Goal: Task Accomplishment & Management: Manage account settings

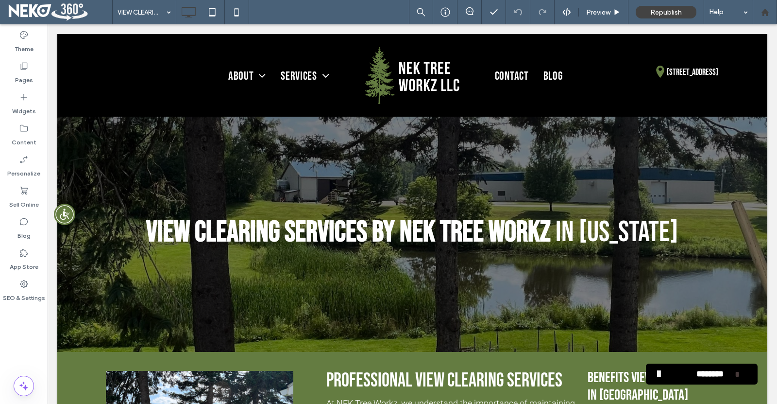
click at [769, 15] on div at bounding box center [764, 12] width 23 height 8
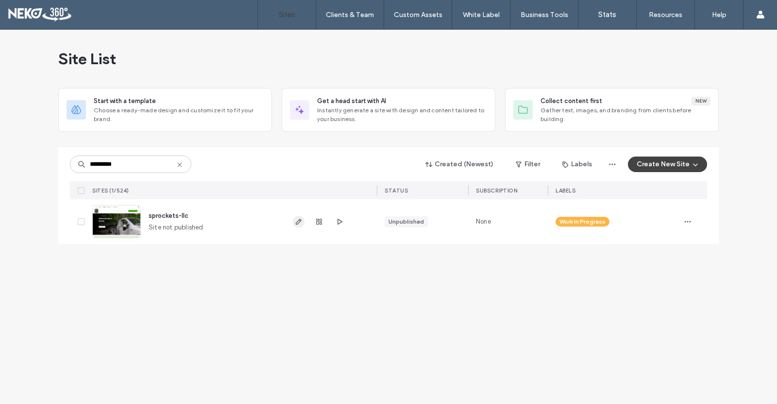
type input "*********"
click at [298, 222] on icon "button" at bounding box center [299, 222] width 8 height 8
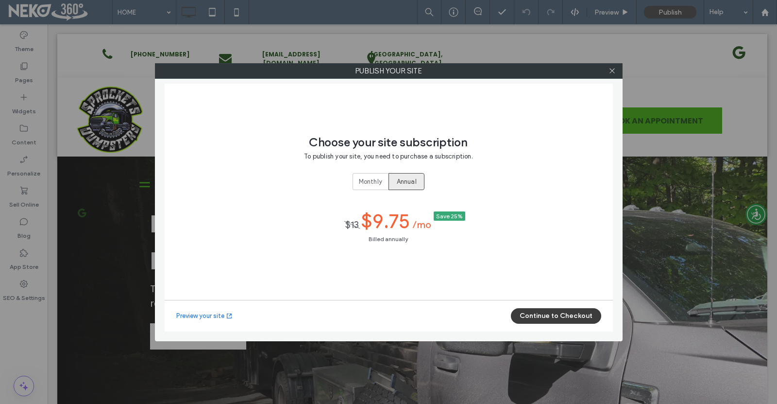
click at [545, 317] on button "Continue to Checkout" at bounding box center [556, 316] width 90 height 16
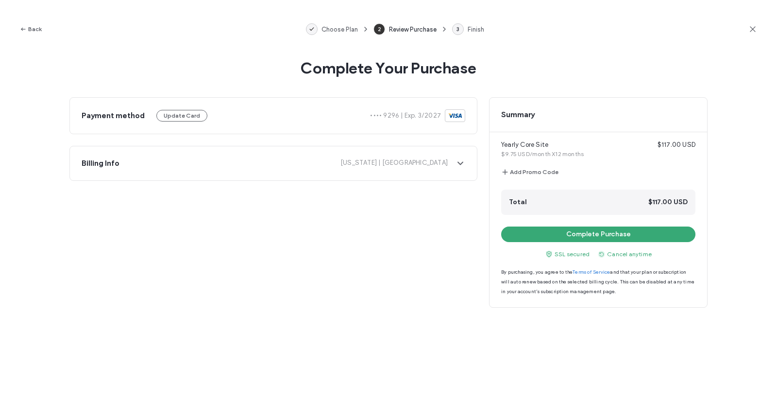
click at [556, 242] on div "Yearly Core Site $117.00 USD $9.75 USD/month X12 months Add Promo Code Total $1…" at bounding box center [599, 213] width 218 height 163
click at [556, 232] on button "Complete Purchase" at bounding box center [598, 234] width 194 height 16
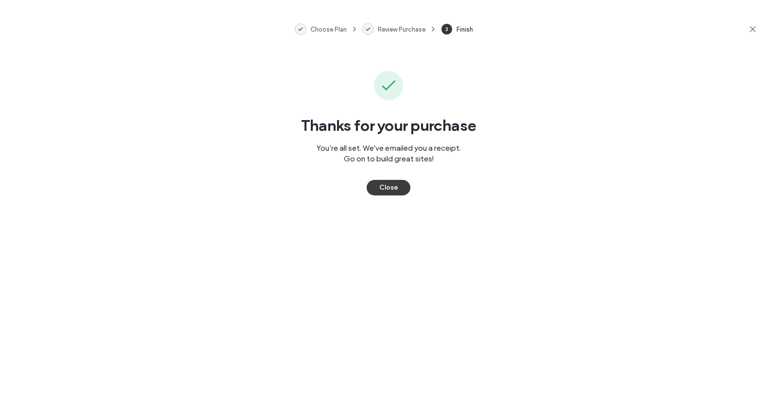
click at [389, 184] on button "Close" at bounding box center [389, 188] width 44 height 16
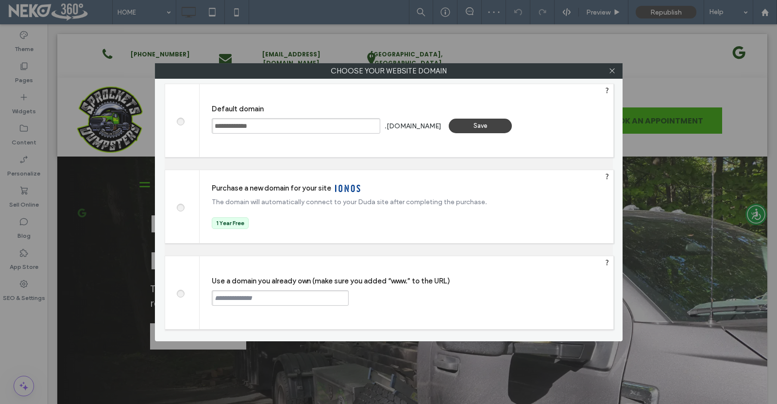
click at [180, 291] on span at bounding box center [180, 292] width 0 height 7
click at [236, 297] on input "text" at bounding box center [280, 298] width 137 height 16
paste input "**********"
click at [217, 298] on input "**********" at bounding box center [280, 298] width 137 height 16
type input "**********"
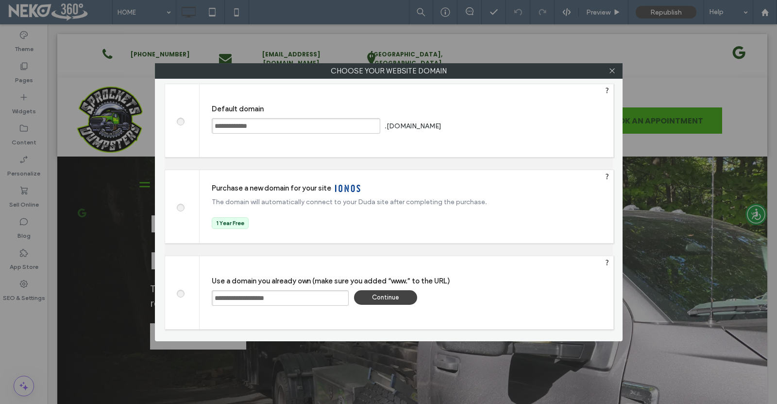
click at [397, 300] on div "Continue" at bounding box center [385, 297] width 63 height 15
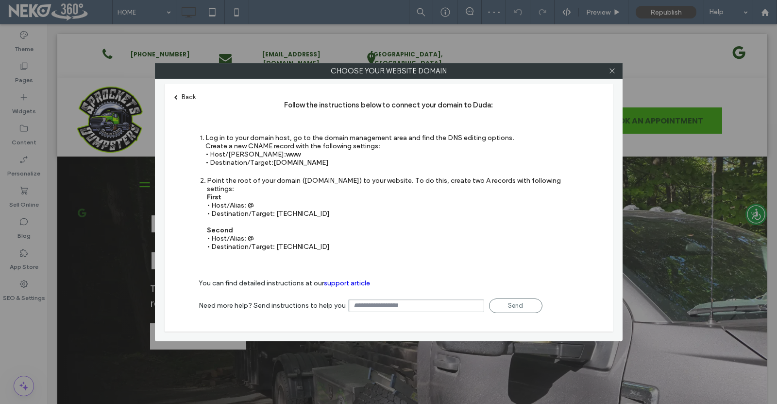
drag, startPoint x: 321, startPoint y: 238, endPoint x: 275, endPoint y: 238, distance: 46.1
click at [275, 238] on div "Point the root of your domain (domain.com) to your website. To do this, create …" at bounding box center [393, 213] width 372 height 74
copy div "100.24.208.97"
drag, startPoint x: 308, startPoint y: 203, endPoint x: 275, endPoint y: 206, distance: 33.2
click at [275, 206] on div "Point the root of your domain (domain.com) to your website. To do this, create …" at bounding box center [393, 213] width 372 height 74
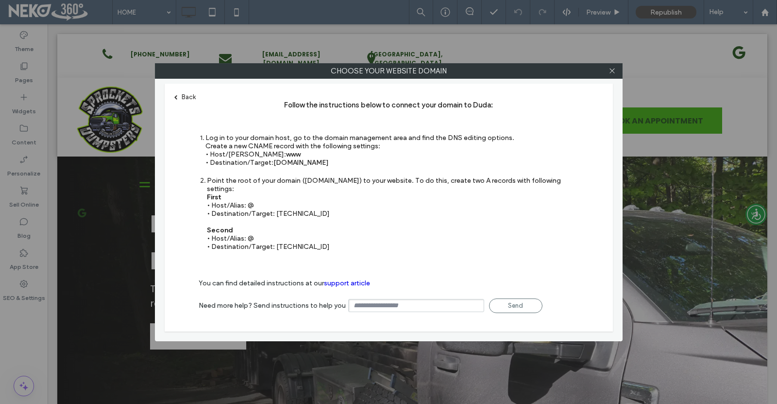
copy div "35.172.94.1"
drag, startPoint x: 342, startPoint y: 165, endPoint x: 273, endPoint y: 163, distance: 69.5
click at [273, 163] on div "Log in to your domain host, go to the domain management area and find the DNS e…" at bounding box center [359, 150] width 309 height 33
copy span "s.multiscreensite.com"
click at [612, 72] on icon at bounding box center [612, 70] width 7 height 7
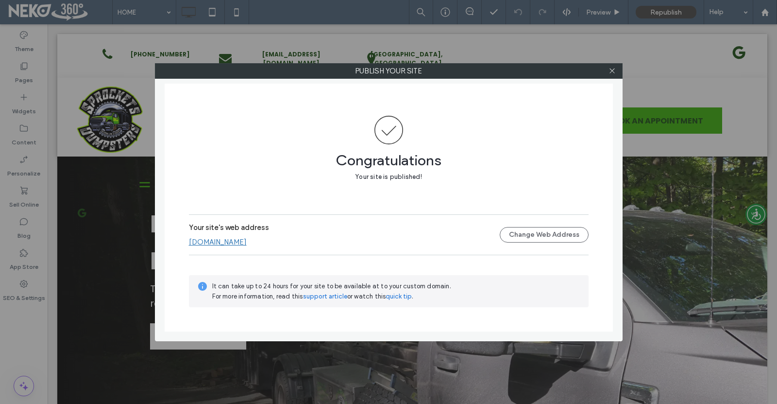
click at [239, 242] on link "[DOMAIN_NAME]" at bounding box center [218, 242] width 58 height 9
click at [606, 72] on div at bounding box center [612, 71] width 15 height 15
click at [611, 75] on span at bounding box center [612, 71] width 7 height 15
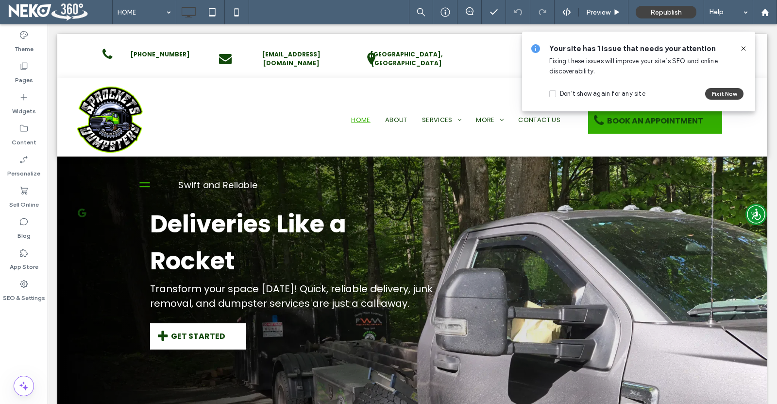
click at [743, 50] on icon at bounding box center [744, 49] width 8 height 8
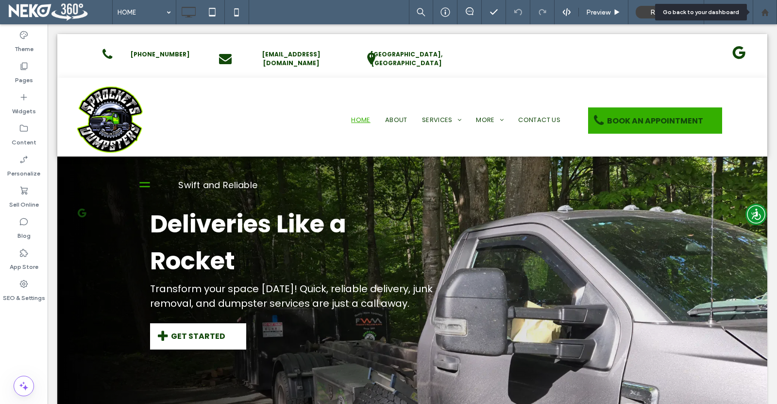
click at [768, 13] on icon at bounding box center [765, 12] width 8 height 8
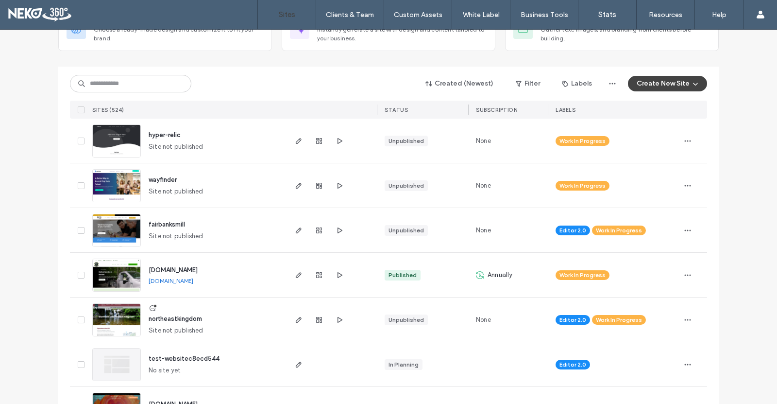
scroll to position [97, 0]
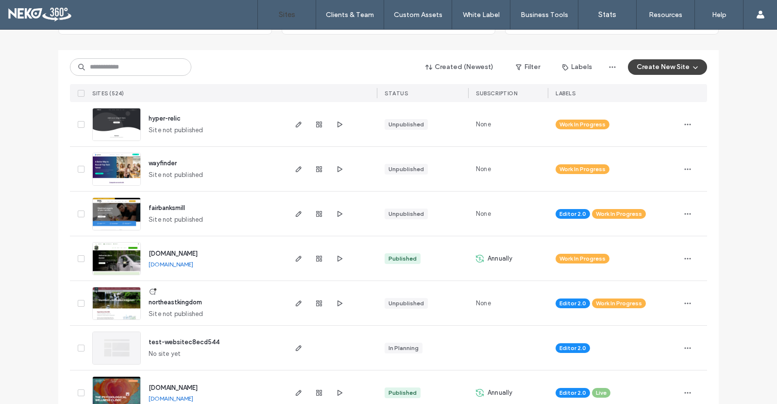
click at [170, 207] on span "fairbanksmill" at bounding box center [167, 207] width 36 height 7
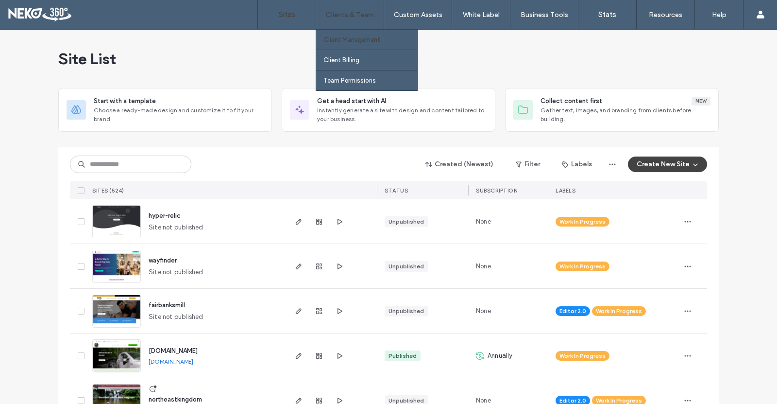
click at [350, 41] on label "Client Management" at bounding box center [351, 39] width 57 height 7
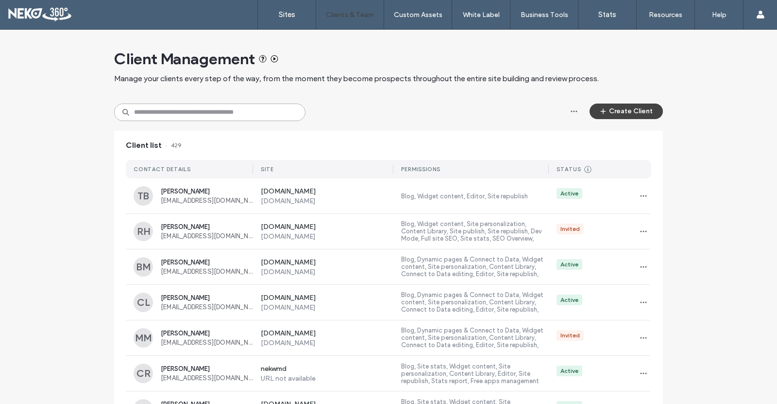
click at [198, 117] on input at bounding box center [209, 111] width 191 height 17
type input "****"
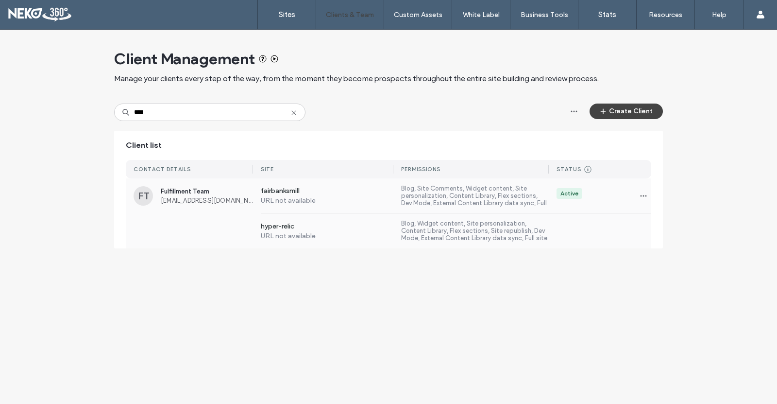
click at [360, 218] on div "hyper-relic URL not available Blog, Widget content, Site personalization, Conte…" at bounding box center [452, 230] width 398 height 35
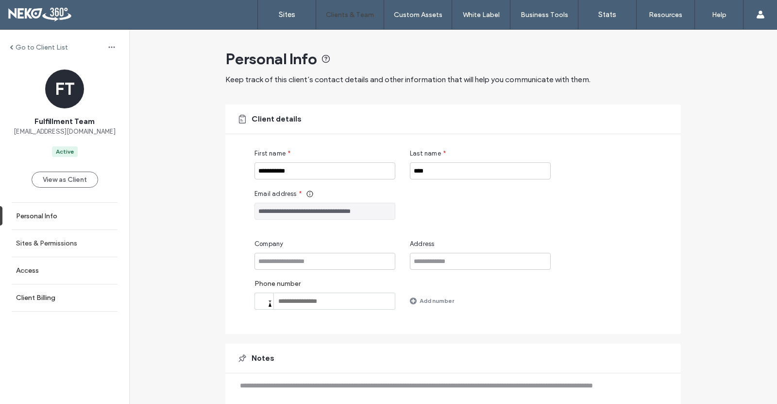
click at [47, 247] on label "Sites & Permissions" at bounding box center [46, 243] width 61 height 8
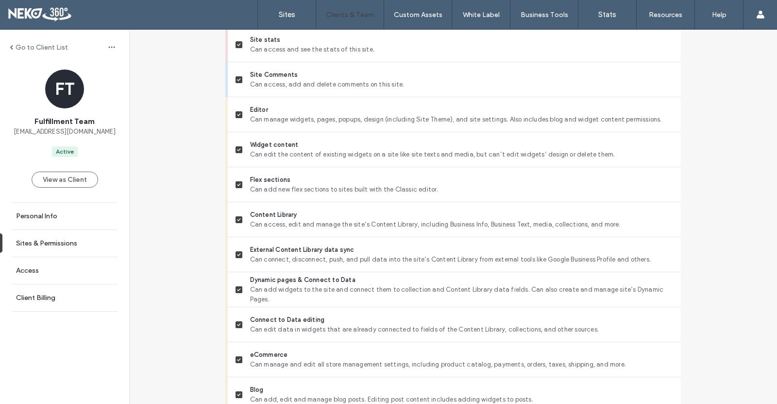
scroll to position [308, 0]
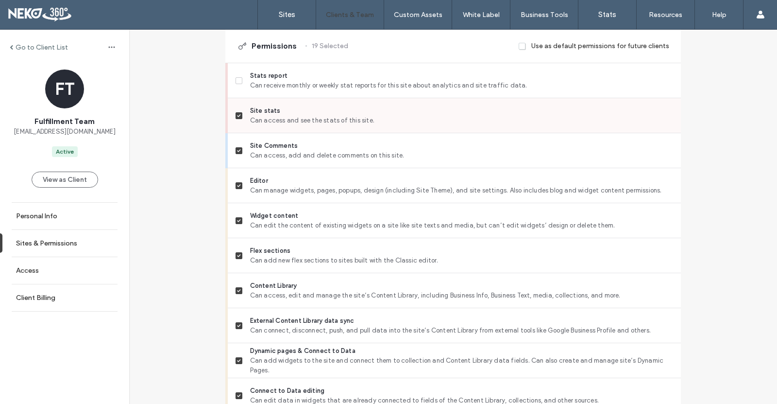
click at [237, 115] on icon at bounding box center [239, 115] width 4 height 3
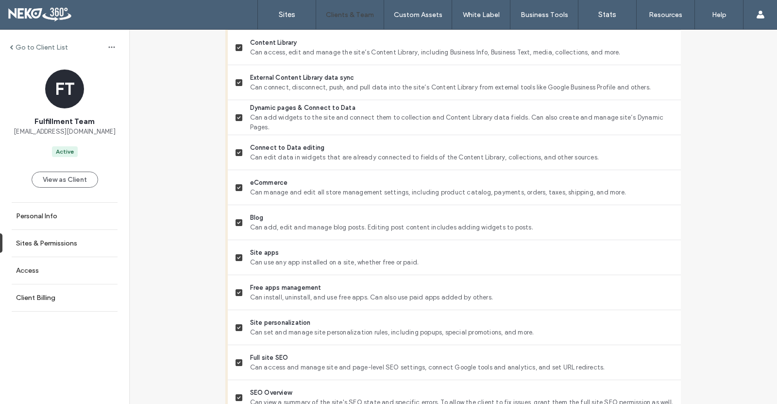
scroll to position [842, 0]
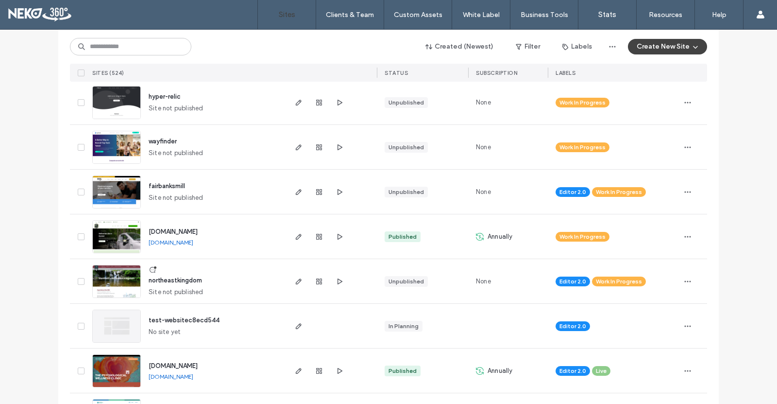
scroll to position [194, 0]
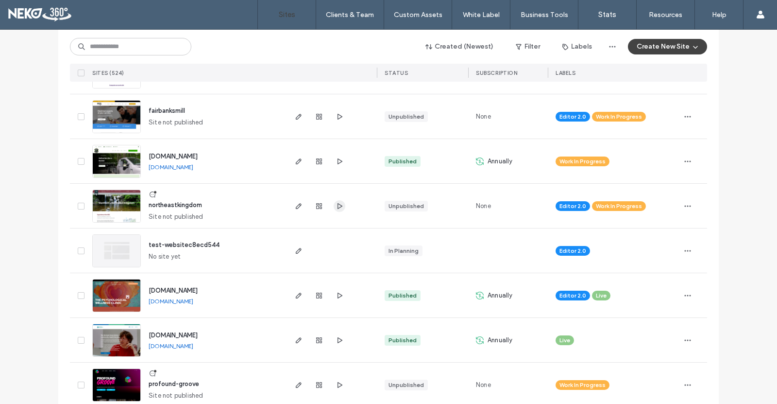
click at [336, 206] on icon "button" at bounding box center [340, 206] width 8 height 8
